Goal: Navigation & Orientation: Find specific page/section

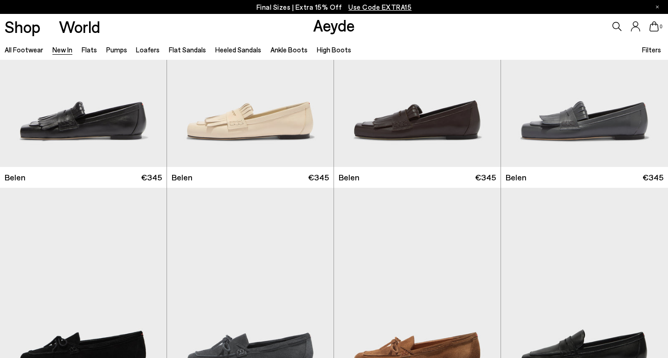
scroll to position [114, 0]
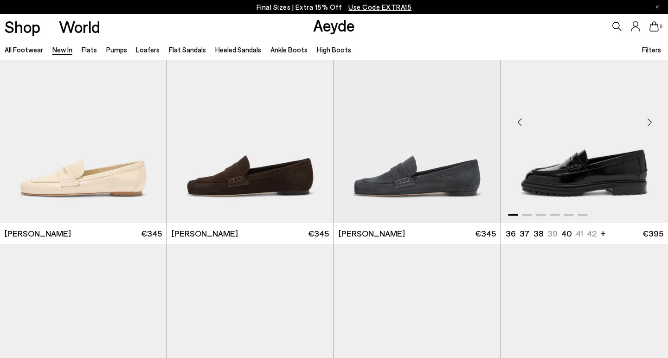
scroll to position [510, 0]
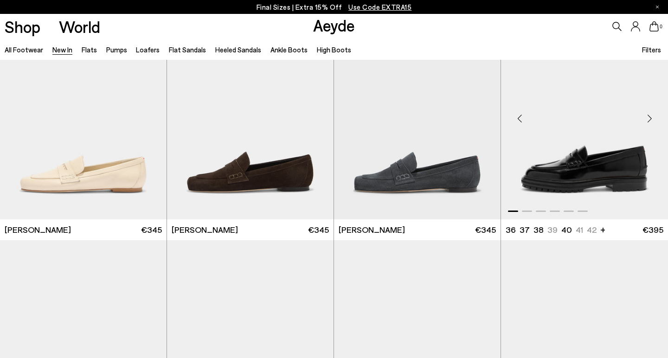
click at [648, 118] on div "Next slide" at bounding box center [649, 119] width 28 height 28
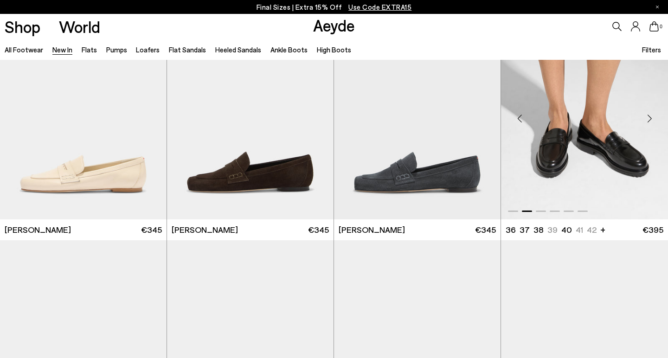
click at [648, 118] on div "Next slide" at bounding box center [649, 119] width 28 height 28
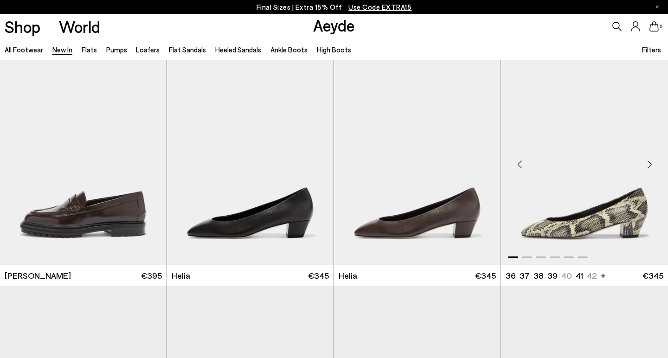
scroll to position [695, 0]
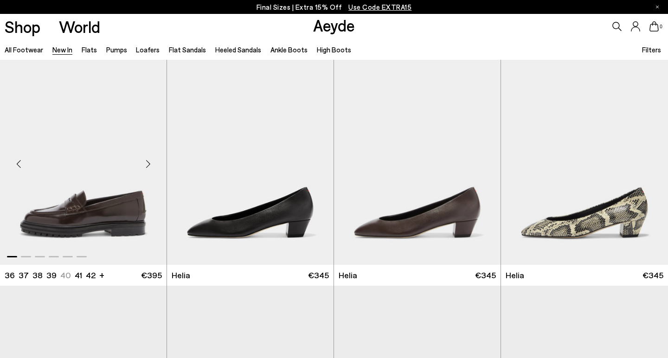
click at [147, 166] on div "Next slide" at bounding box center [148, 164] width 28 height 28
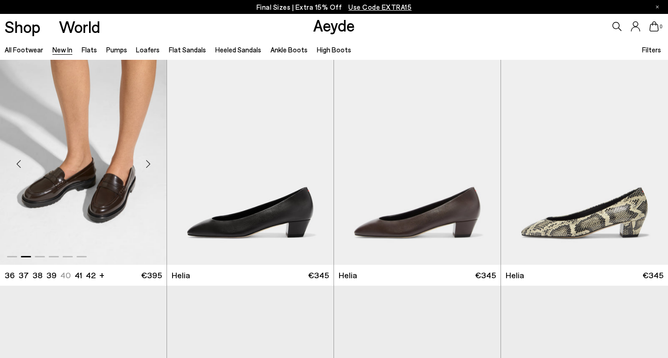
click at [147, 166] on div "Next slide" at bounding box center [148, 164] width 28 height 28
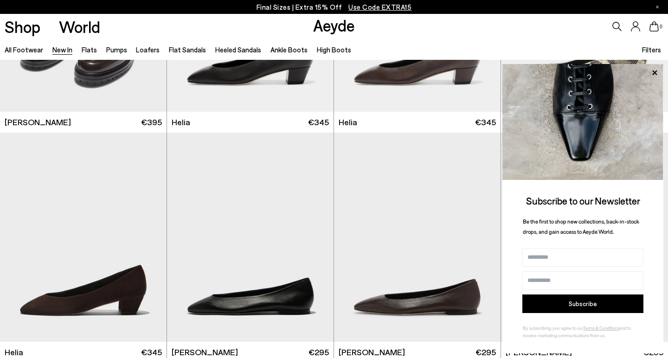
scroll to position [855, 0]
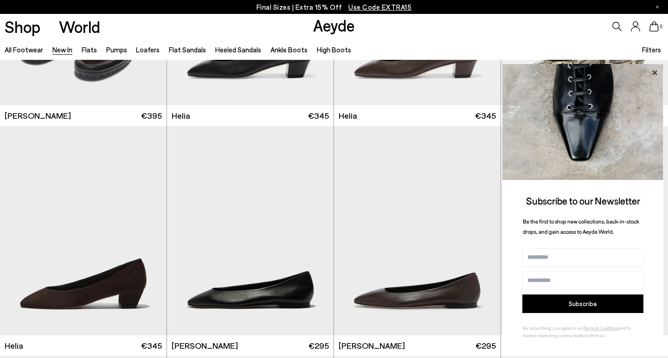
click at [655, 75] on icon at bounding box center [654, 73] width 12 height 12
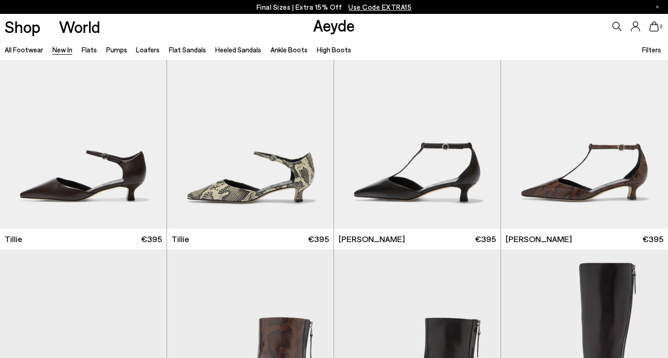
scroll to position [1880, 0]
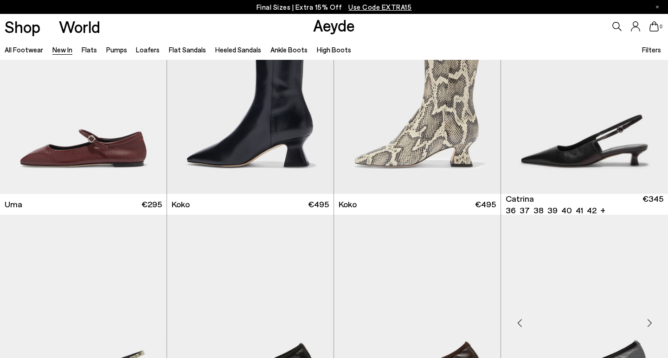
scroll to position [4448, 0]
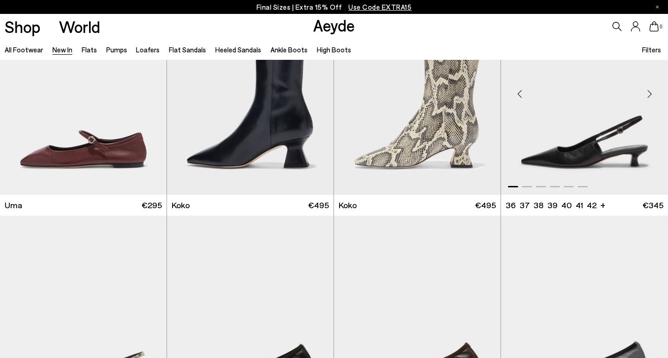
click at [649, 89] on div "Next slide" at bounding box center [649, 94] width 28 height 28
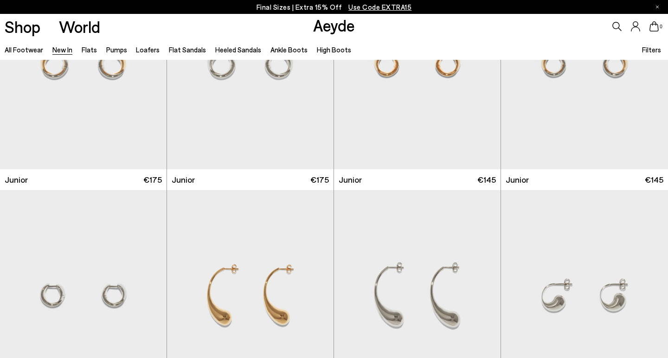
scroll to position [5884, 0]
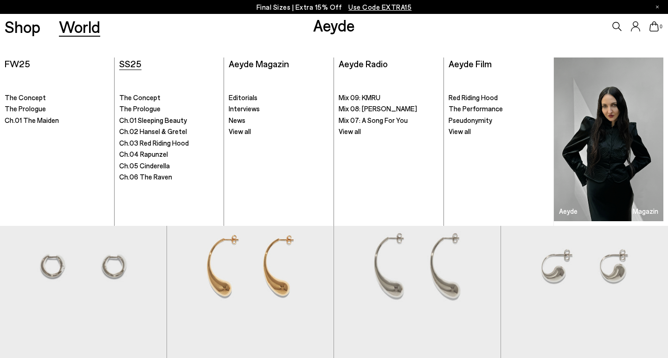
click at [128, 63] on span "SS25" at bounding box center [130, 63] width 22 height 11
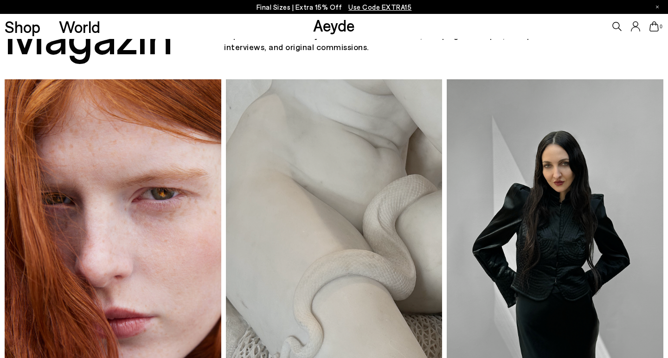
scroll to position [30, 0]
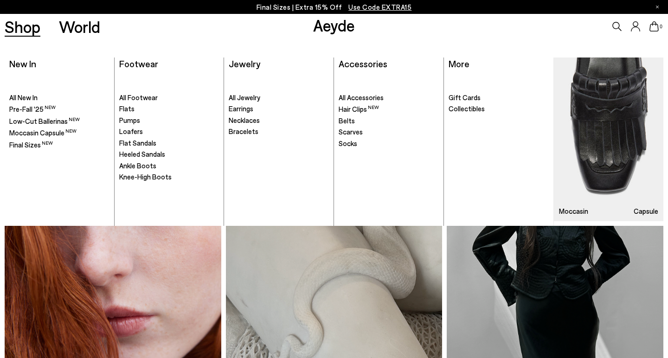
click at [137, 135] on ul ". All Footwear Flats" at bounding box center [169, 149] width 100 height 153
click at [134, 129] on span "Loafers" at bounding box center [131, 131] width 24 height 8
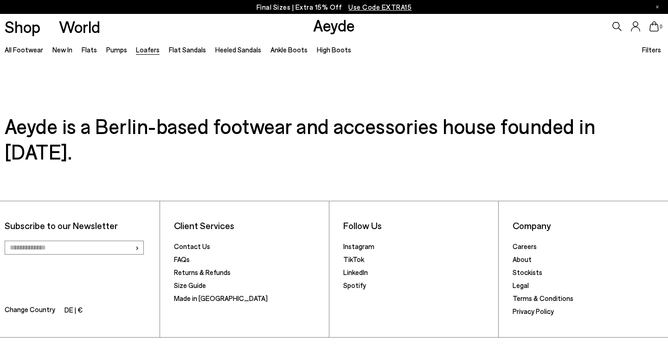
scroll to position [1841, 0]
